Goal: Information Seeking & Learning: Learn about a topic

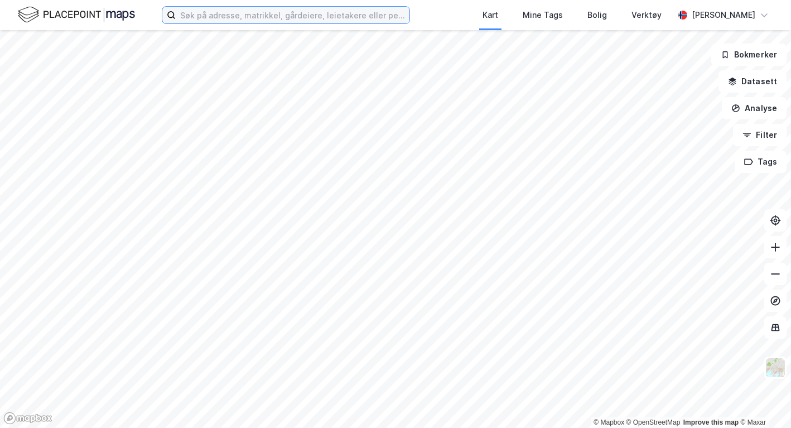
click at [325, 14] on input at bounding box center [293, 15] width 234 height 17
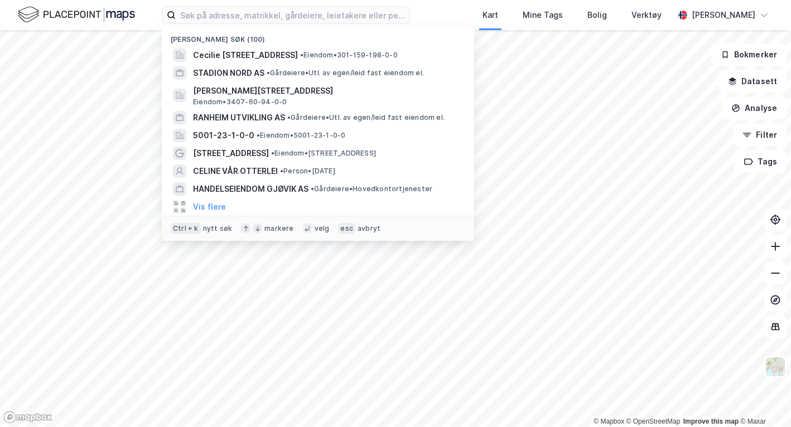
click at [281, 55] on span "Cecilie [STREET_ADDRESS]" at bounding box center [245, 55] width 105 height 13
